Goal: Use online tool/utility: Utilize a website feature to perform a specific function

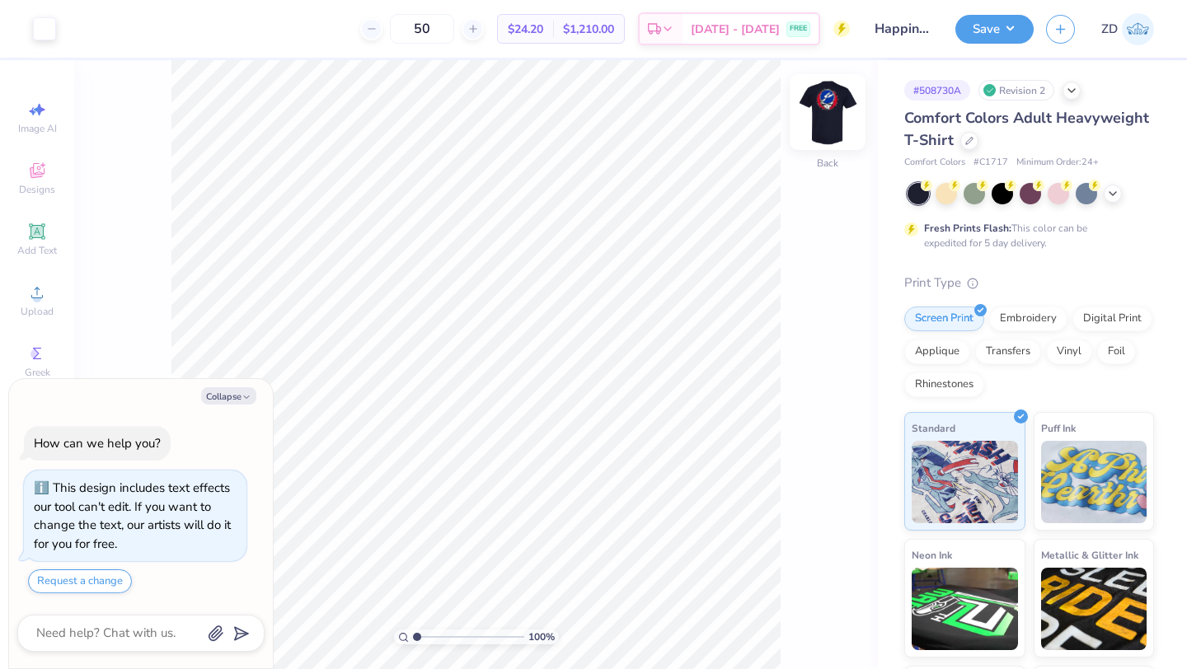
click at [819, 115] on img at bounding box center [828, 112] width 66 height 66
type textarea "x"
type input "11.14"
type textarea "x"
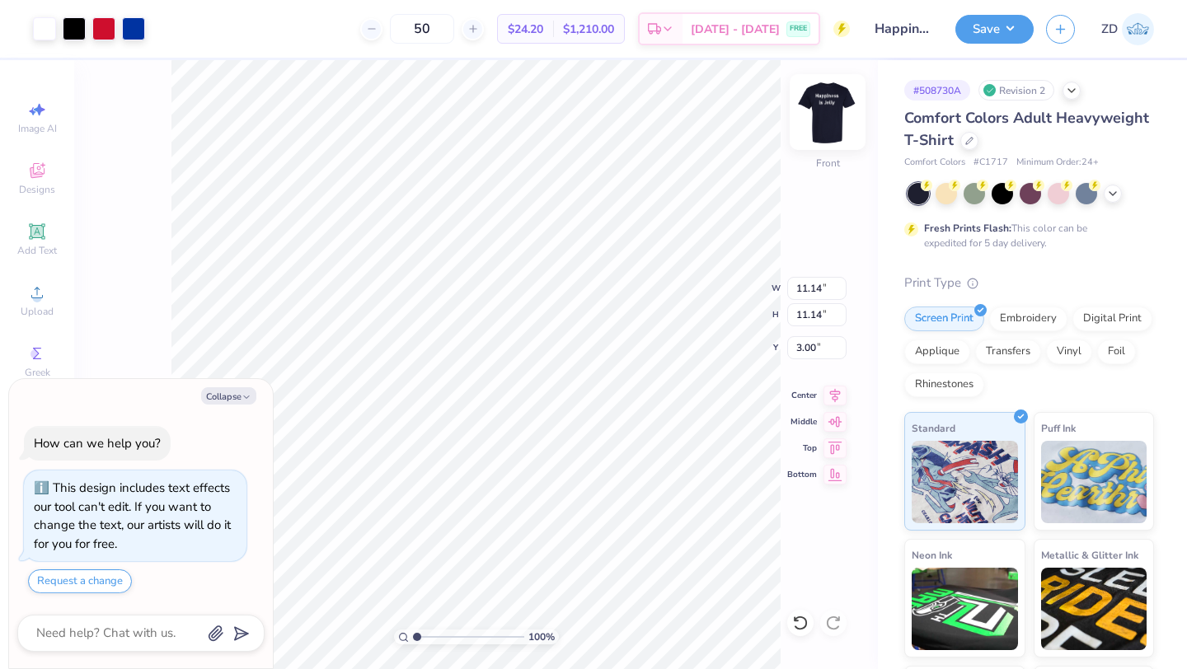
type input "11.73"
type textarea "x"
type input "4.46"
type textarea "x"
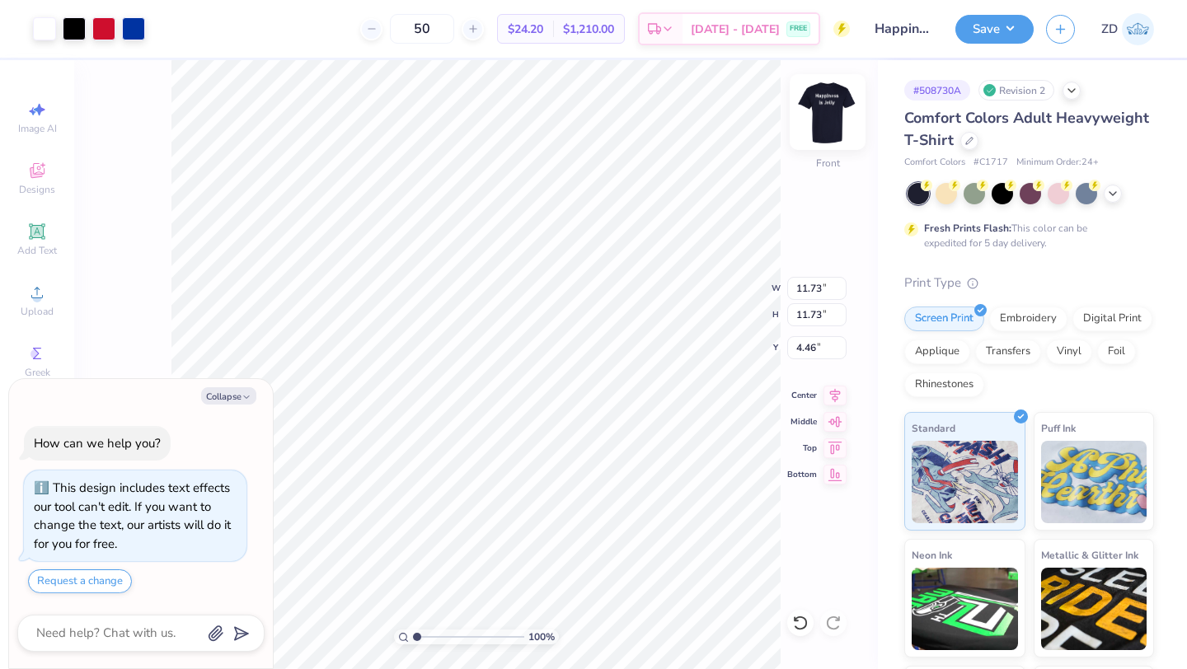
type input "4.13"
click at [983, 27] on button "Save" at bounding box center [994, 26] width 78 height 29
type textarea "x"
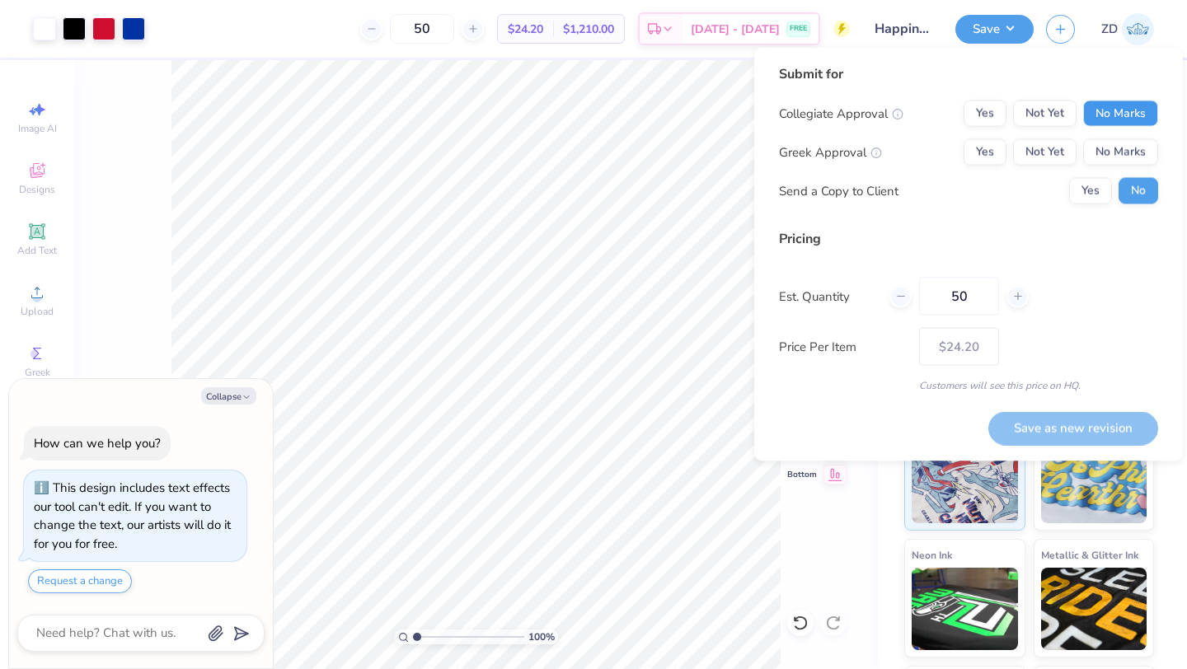
click at [1114, 110] on button "No Marks" at bounding box center [1120, 114] width 75 height 26
click at [1100, 146] on button "No Marks" at bounding box center [1120, 152] width 75 height 26
click at [1077, 428] on button "Save as new revision" at bounding box center [1073, 428] width 170 height 34
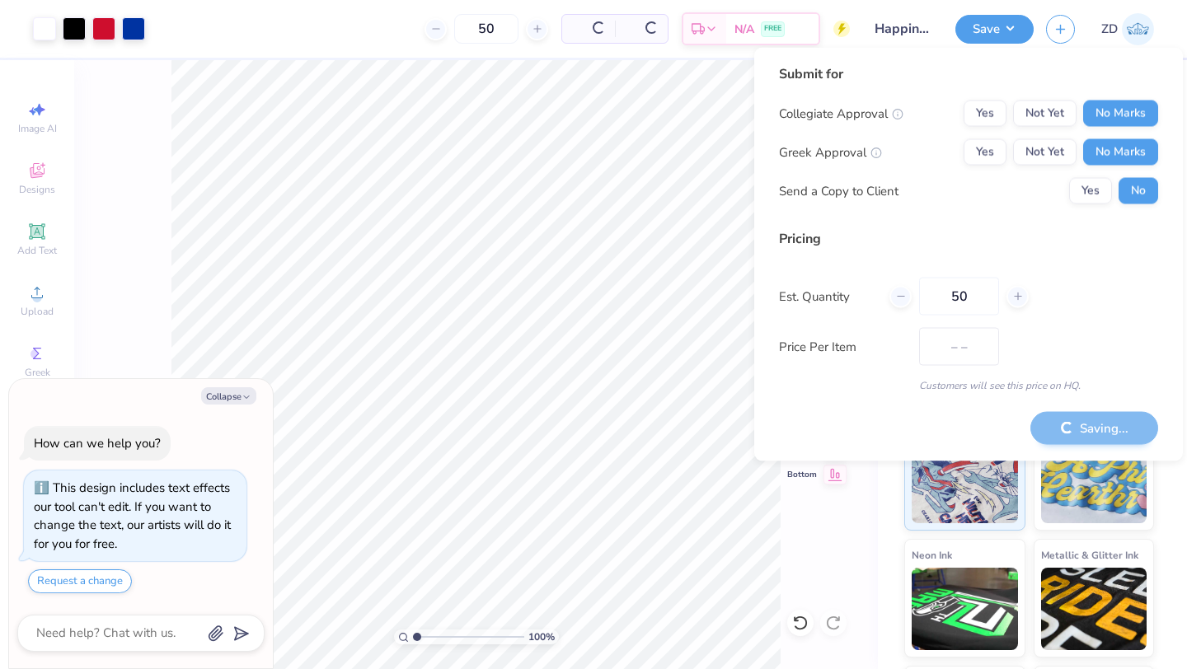
type input "$24.20"
type textarea "x"
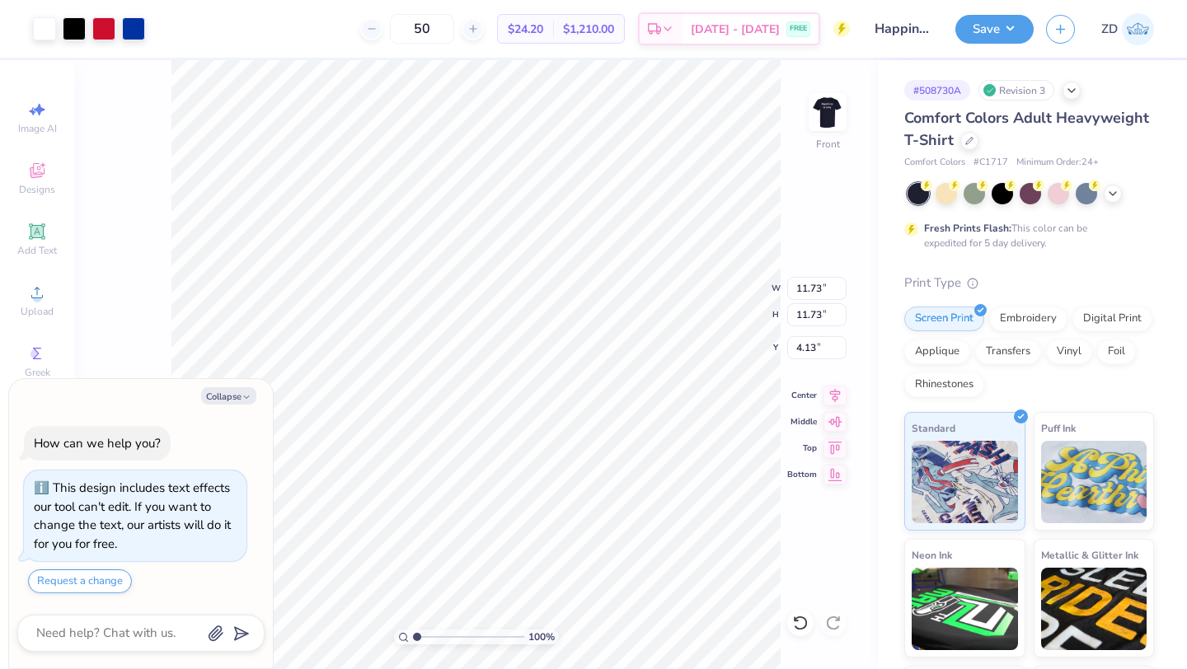
click at [1133, 23] on img at bounding box center [1138, 29] width 32 height 32
